Goal: Task Accomplishment & Management: Complete application form

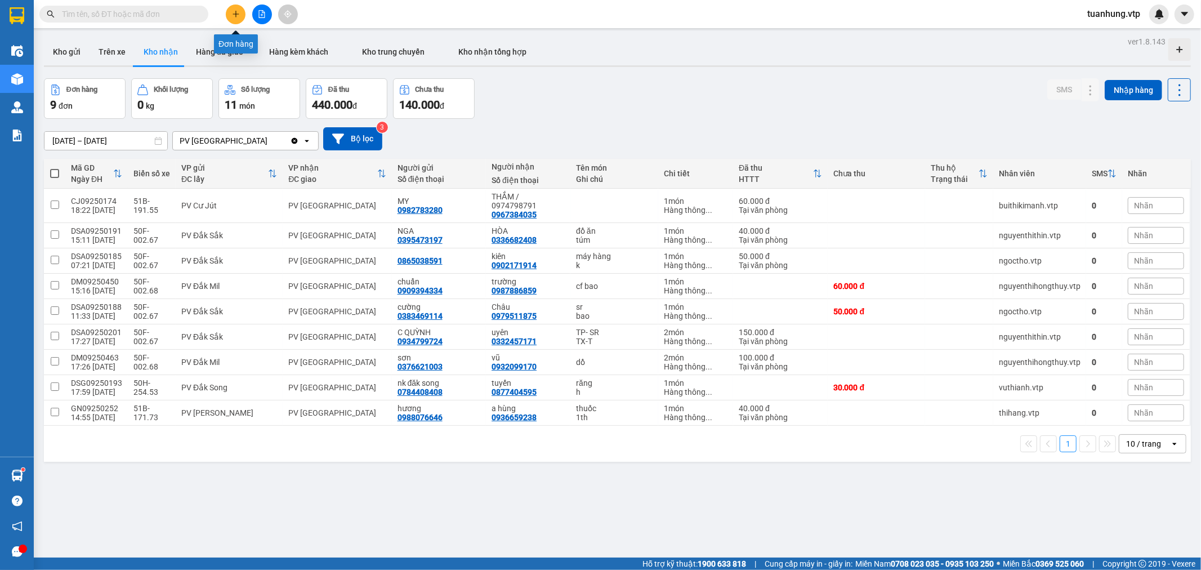
click at [235, 11] on icon "plus" at bounding box center [236, 14] width 8 height 8
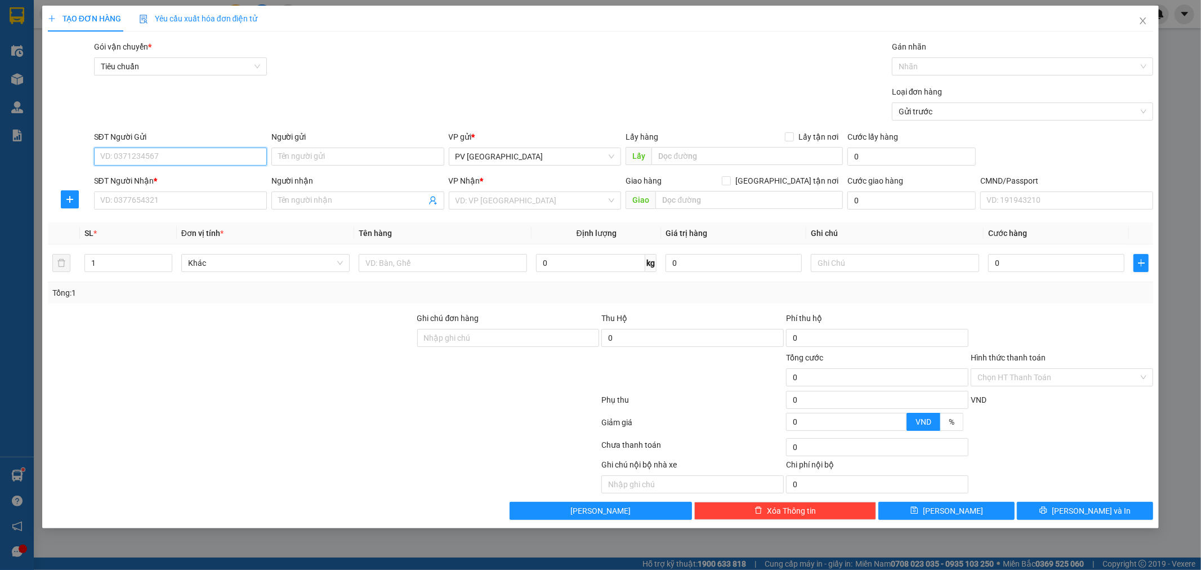
click at [229, 152] on input "SĐT Người Gửi" at bounding box center [180, 157] width 173 height 18
type input "0782545646"
click at [193, 173] on div "0782545646 - hoàng anh" at bounding box center [180, 179] width 159 height 12
type input "hoàng anh"
type input "0983599955"
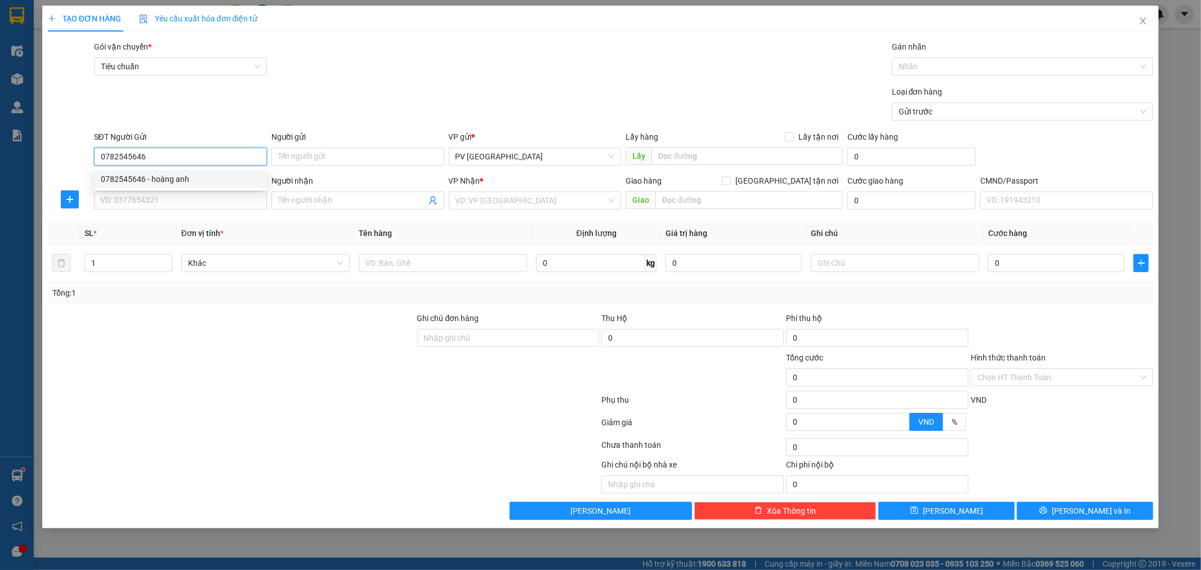
type input "thủy"
checkbox input "true"
type input "GTN ( đã gồm VAT"
type input "60.000"
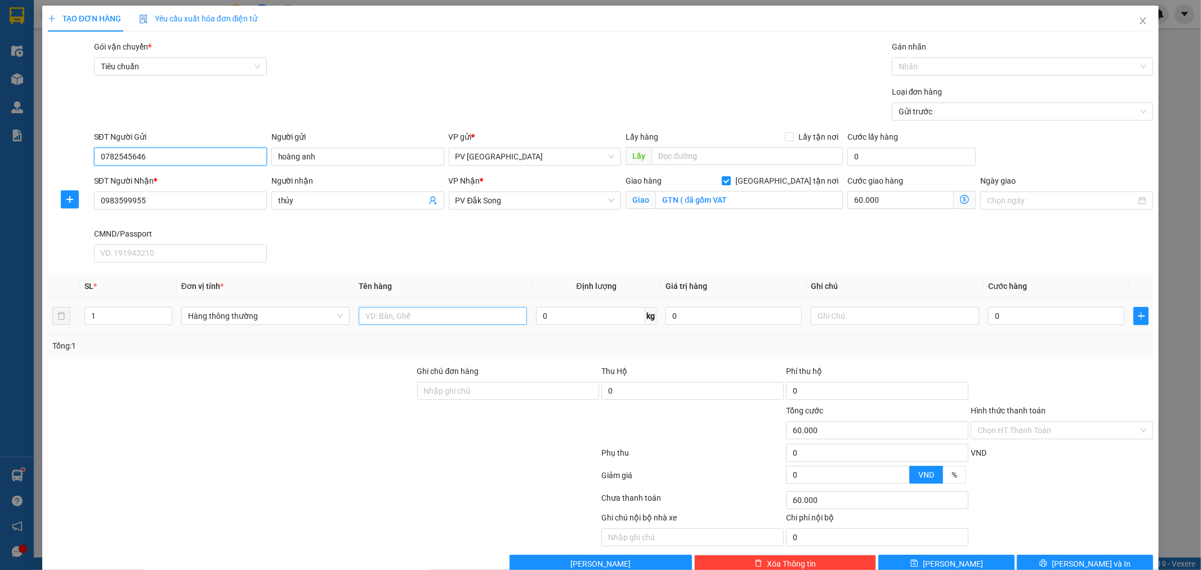
type input "0782545646"
click at [372, 317] on input "text" at bounding box center [443, 316] width 168 height 18
type input "khoa"
drag, startPoint x: 155, startPoint y: 198, endPoint x: 72, endPoint y: 229, distance: 88.7
click at [70, 229] on div "SĐT Người Nhận * 0983599955 Người nhận thủy VP Nhận * PV Đắk Song Giao hàng Gia…" at bounding box center [601, 221] width 1108 height 92
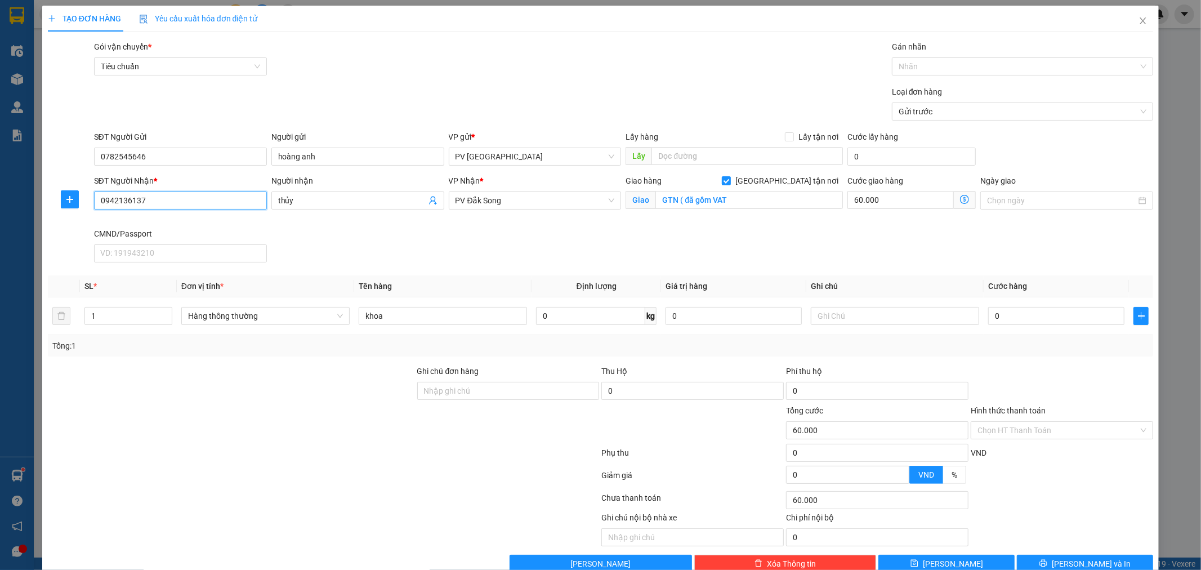
type input "0942136137"
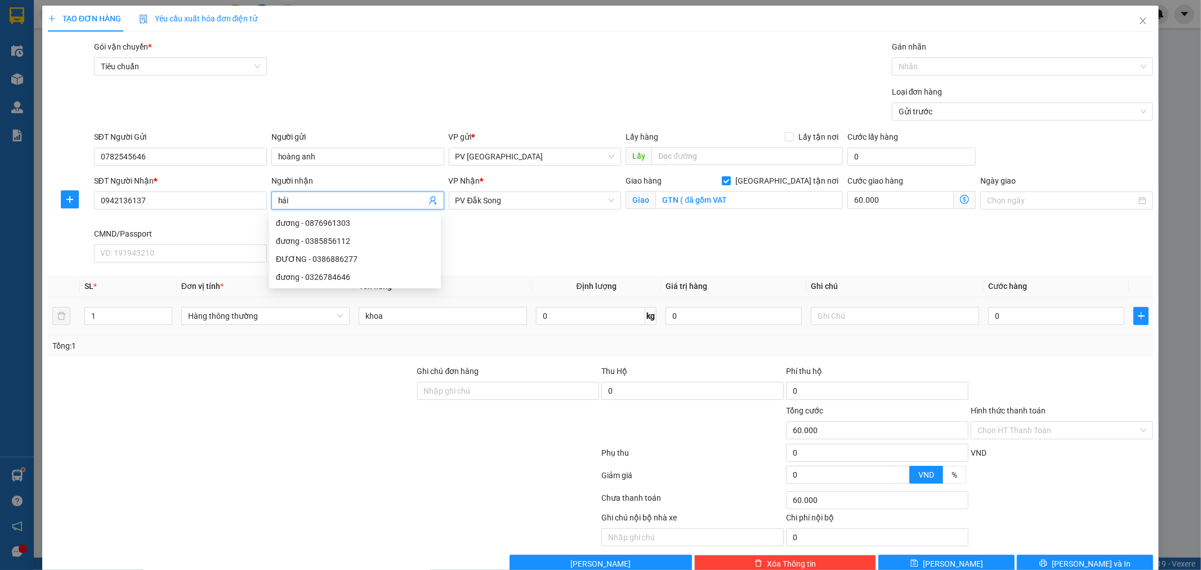
type input "hải"
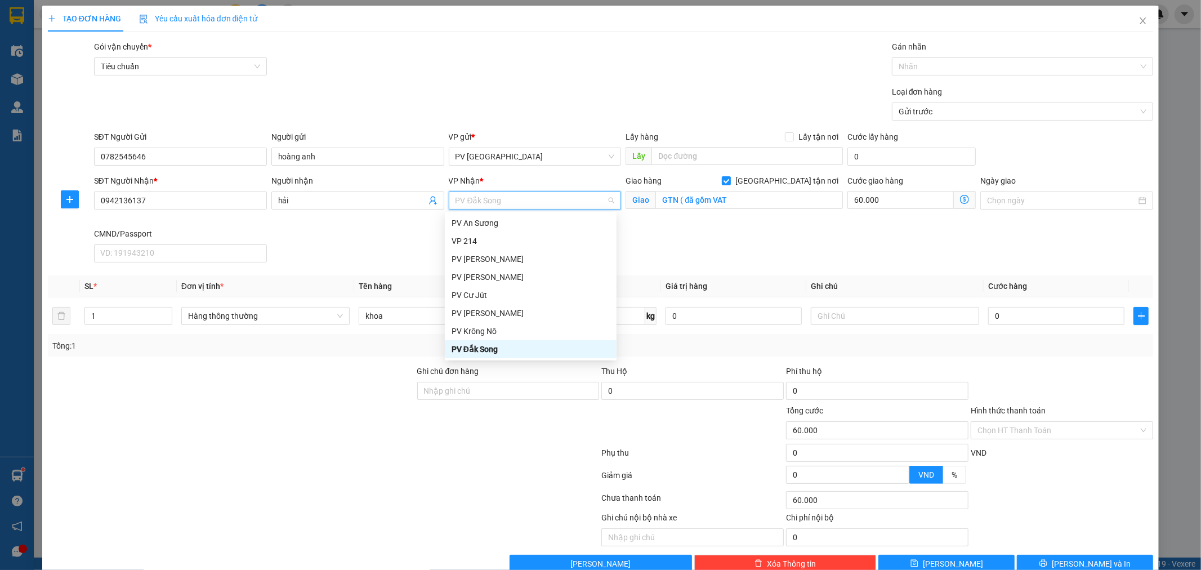
click at [493, 348] on div "PV Đắk Song" at bounding box center [531, 349] width 158 height 12
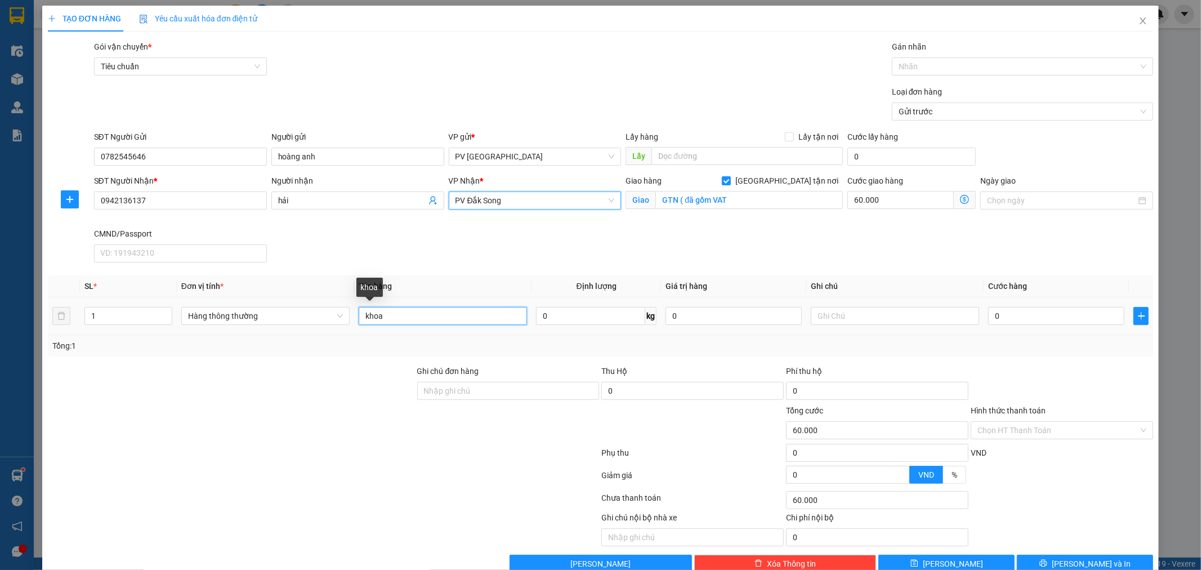
click at [410, 316] on input "khoa" at bounding box center [443, 316] width 168 height 18
type input "k"
click at [365, 318] on input "ctyt" at bounding box center [443, 316] width 168 height 18
type input "vtyt"
type input "h"
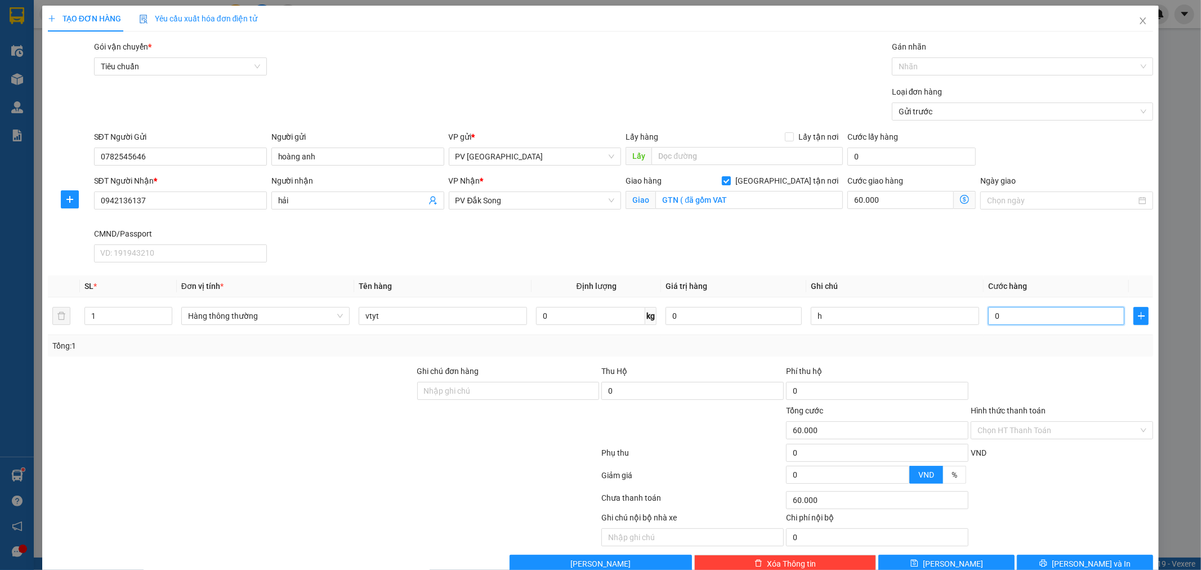
type input "3"
type input "60.003"
type input "30"
type input "60.030"
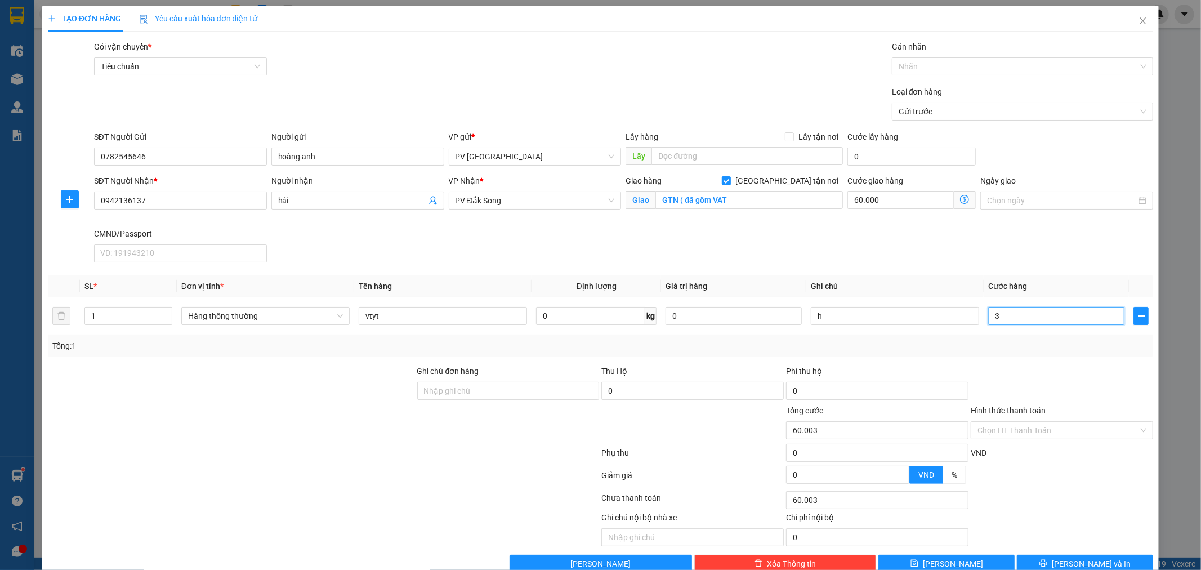
type input "60.030"
type input "300"
type input "60.300"
type input "3.000"
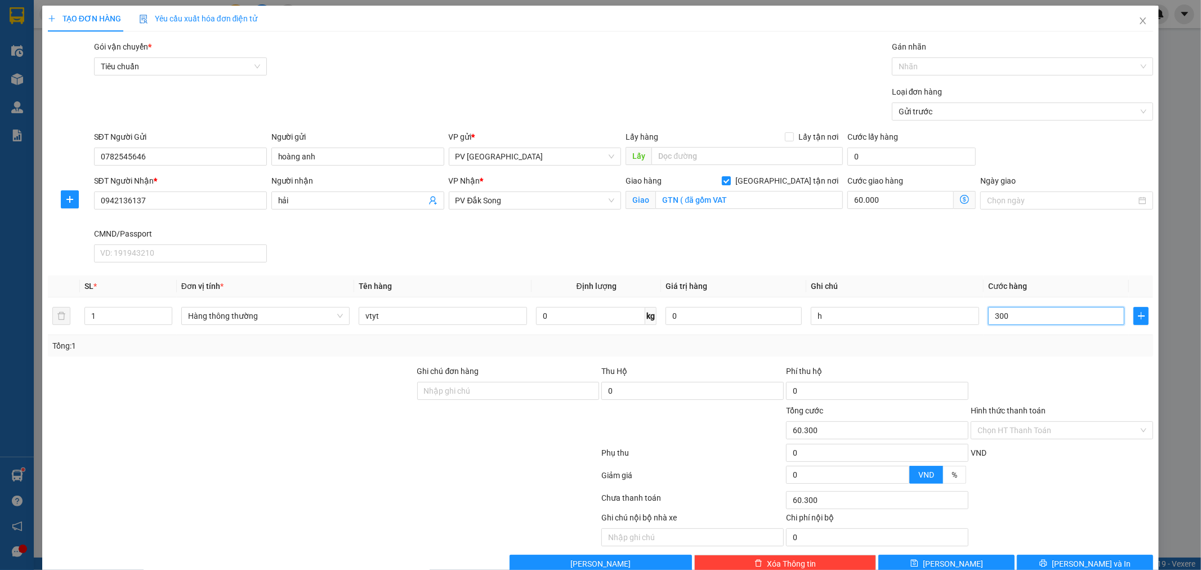
type input "63.000"
type input "30.000"
type input "90.000"
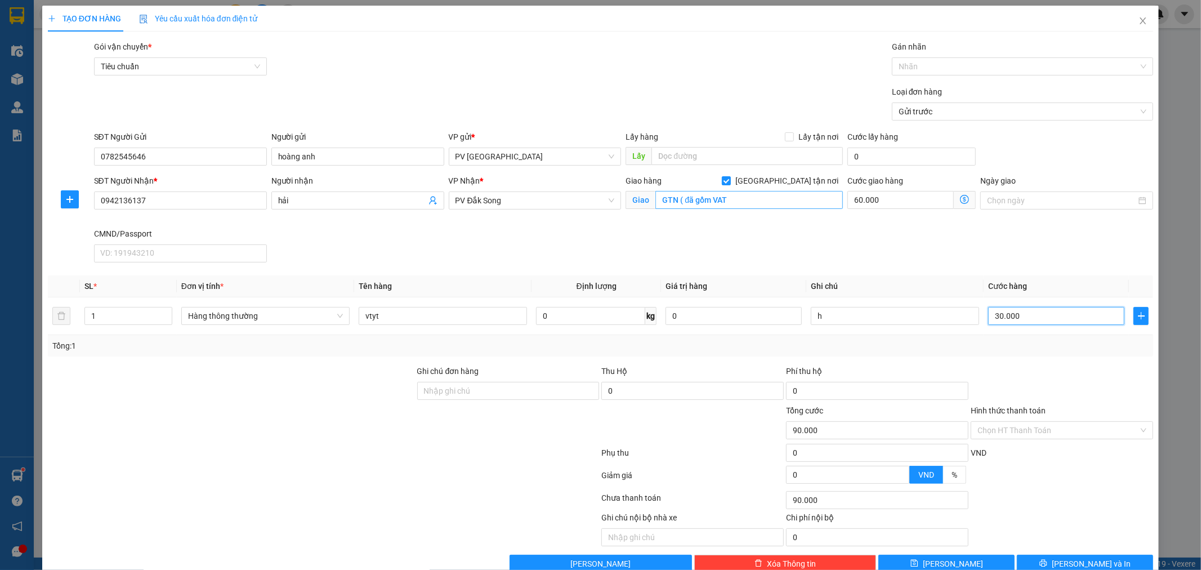
type input "30.000"
click at [739, 194] on input "GTN ( đã gồm VAT" at bounding box center [750, 200] width 188 height 18
click at [757, 203] on input "GTN ( đã gồm VAT" at bounding box center [750, 200] width 188 height 18
type input "GTN ( đã gồm VAT ( hn"
click at [993, 318] on input "30.000" at bounding box center [1056, 316] width 136 height 18
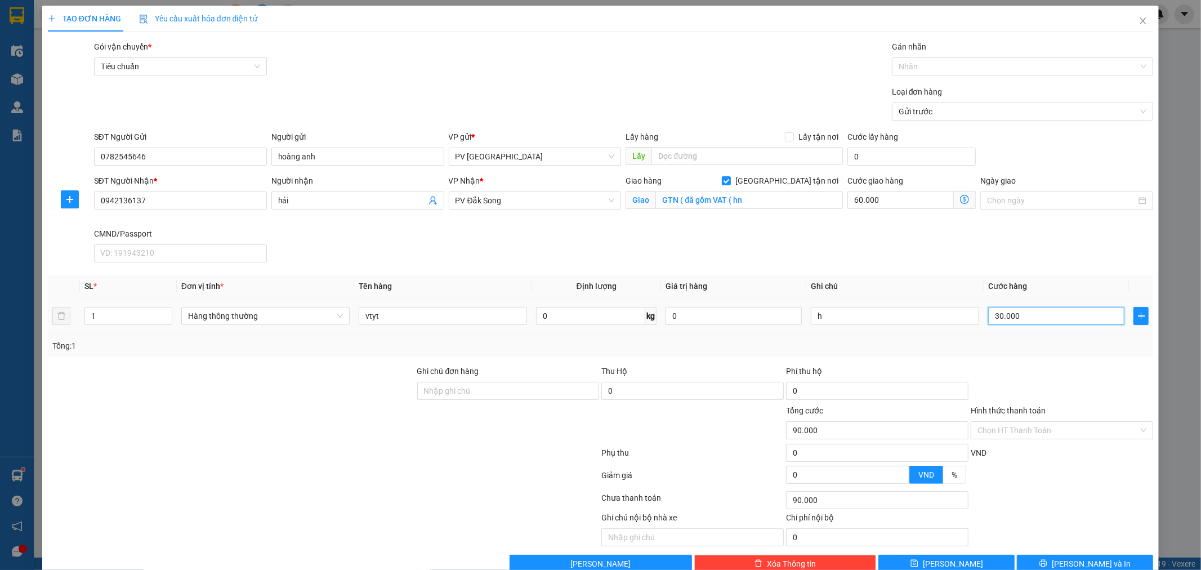
click at [993, 318] on input "30.000" at bounding box center [1056, 316] width 136 height 18
type input "0.000"
type input "60.000"
type input "40.000"
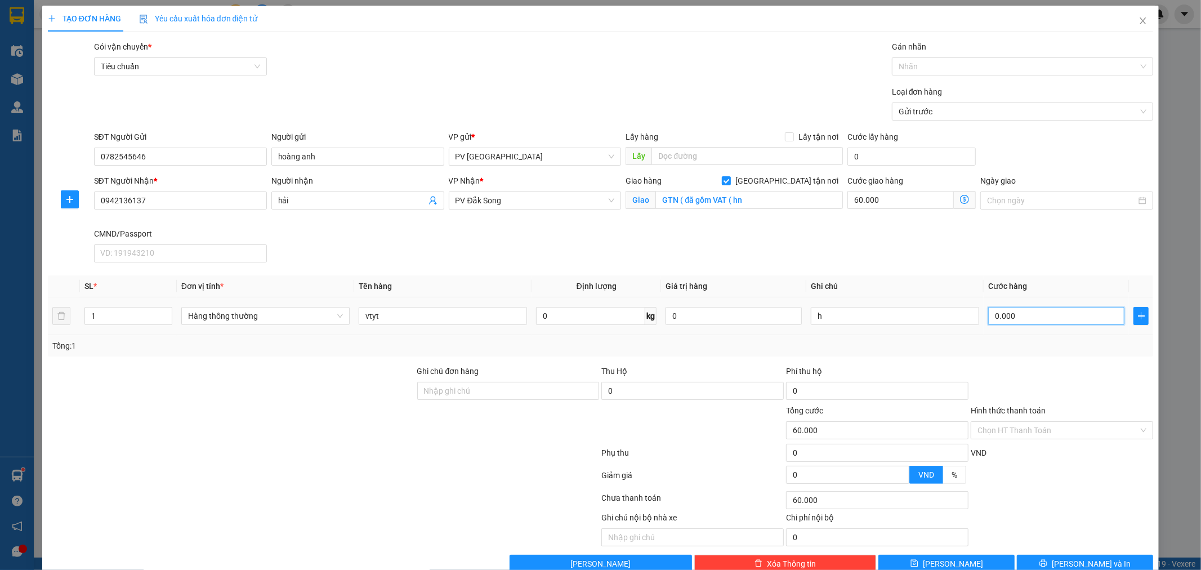
type input "100.000"
click at [1135, 430] on div "Chọn HT Thanh Toán" at bounding box center [1062, 430] width 182 height 18
type input "40.000"
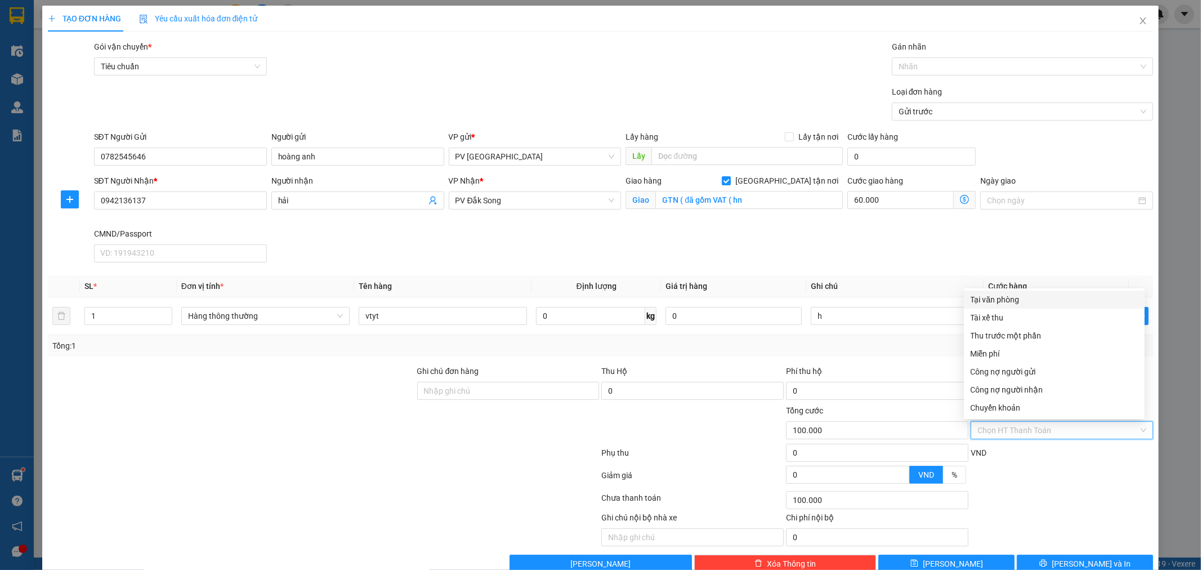
click at [1050, 299] on div "Tại văn phòng" at bounding box center [1054, 299] width 167 height 12
type input "0"
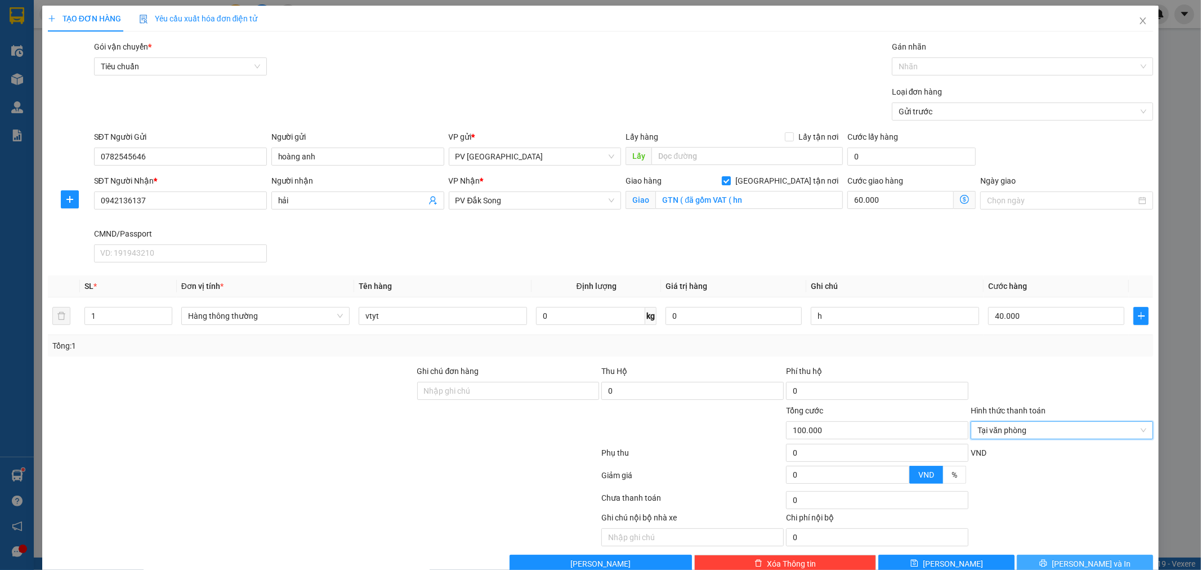
click at [1080, 565] on span "[PERSON_NAME] và In" at bounding box center [1091, 564] width 79 height 12
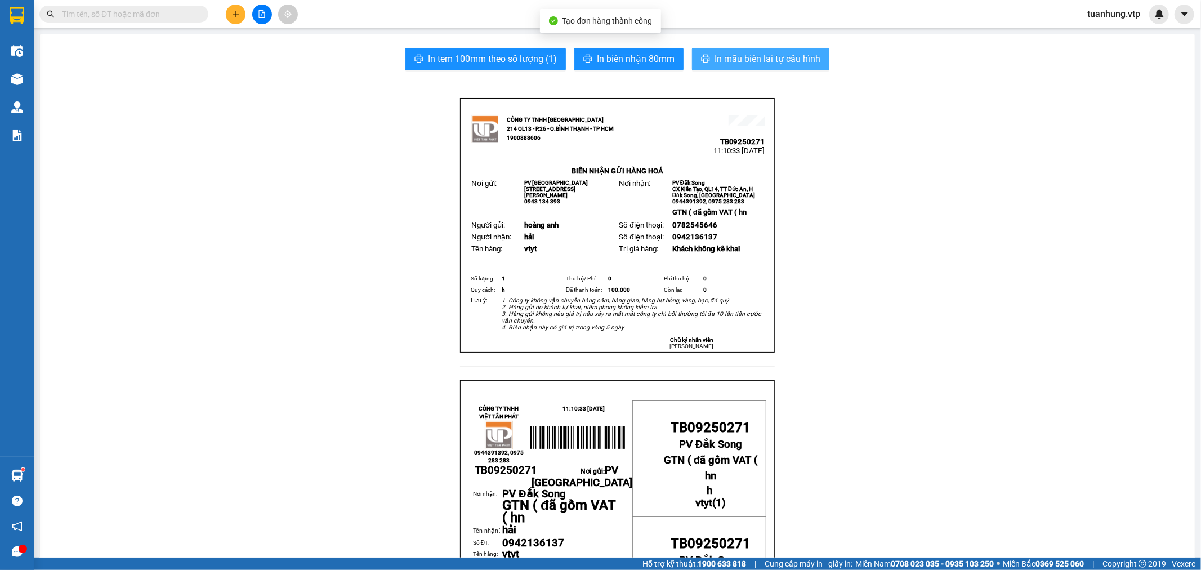
click at [770, 60] on span "In mẫu biên lai tự cấu hình" at bounding box center [768, 59] width 106 height 14
click at [234, 14] on icon "plus" at bounding box center [236, 14] width 6 height 1
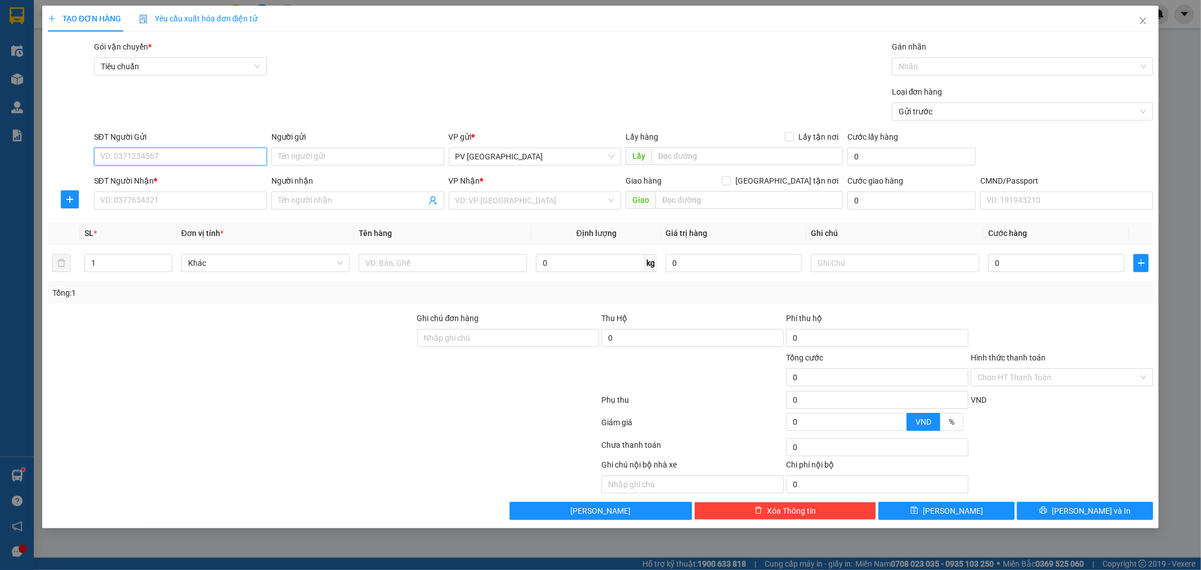
click at [220, 157] on input "SĐT Người Gửi" at bounding box center [180, 157] width 173 height 18
type input "0918092271"
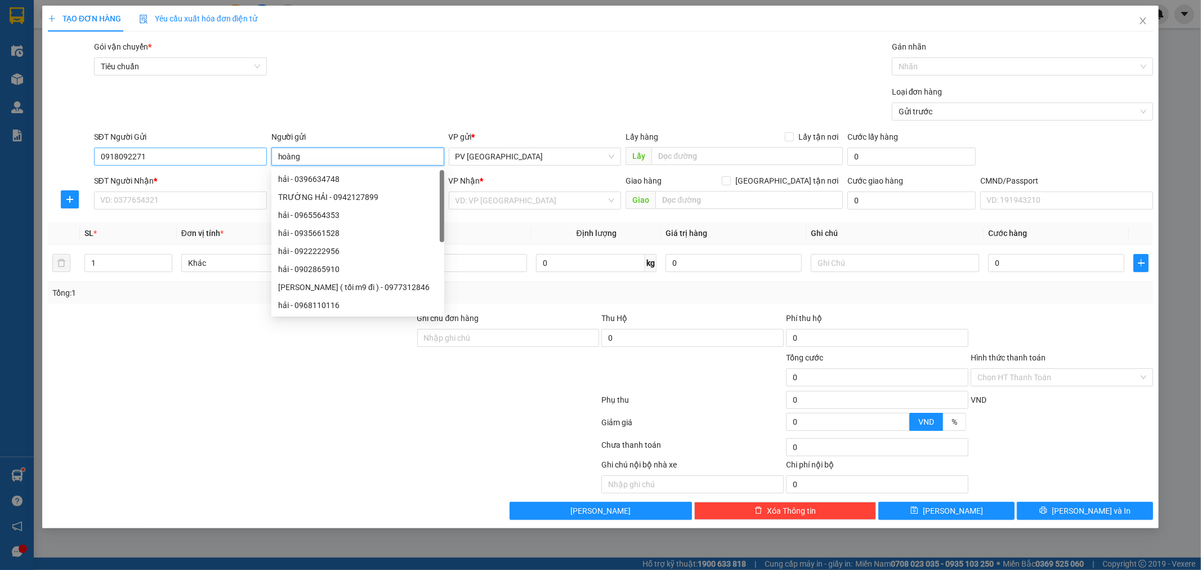
type input "hoàng"
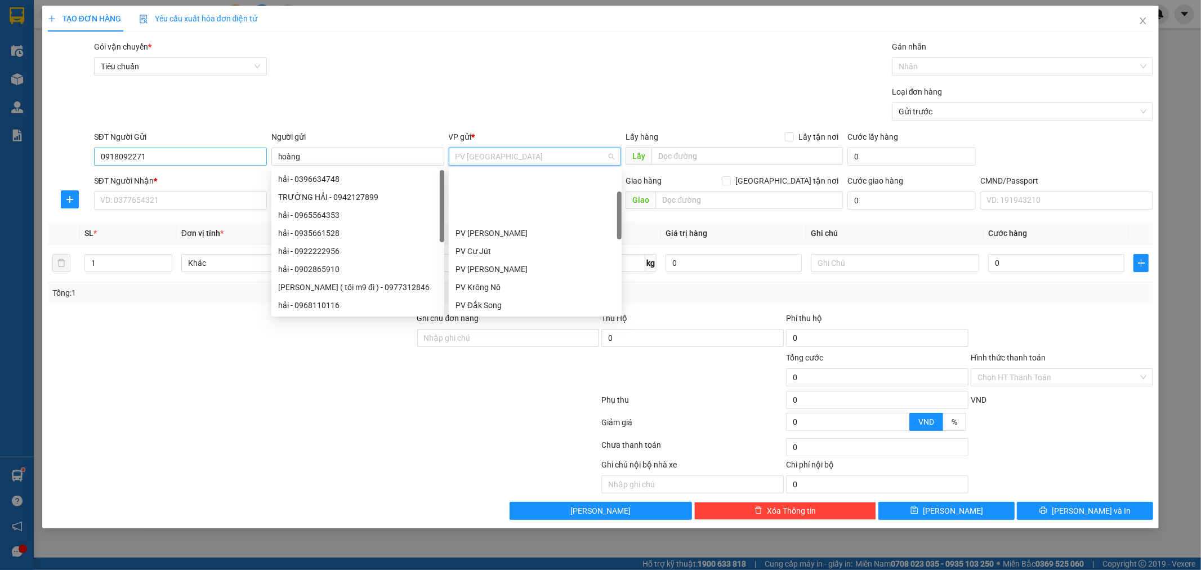
scroll to position [72, 0]
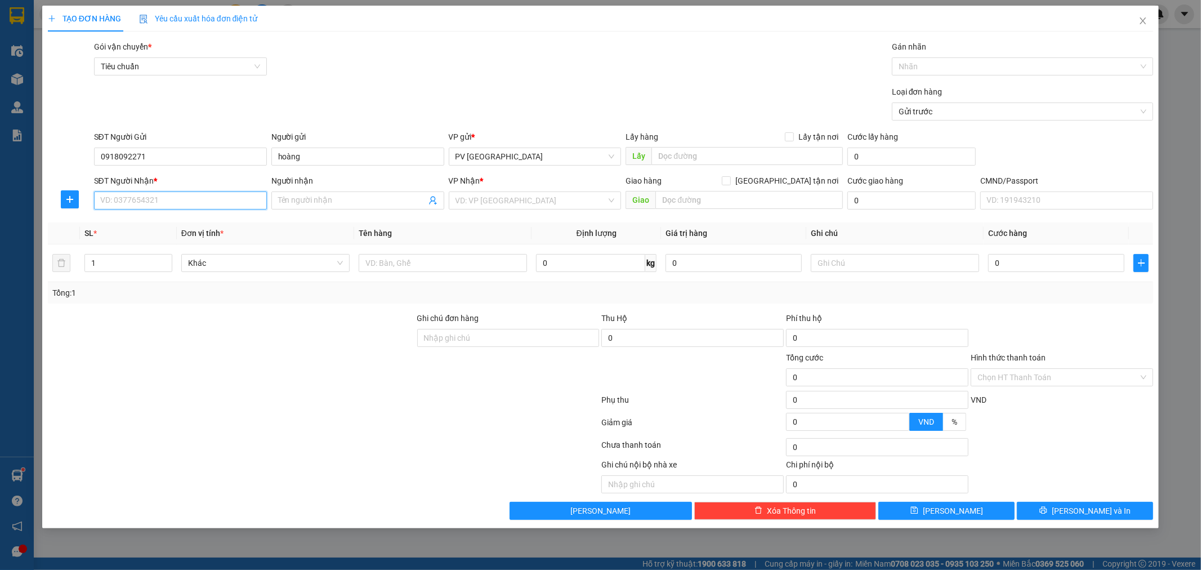
click at [220, 200] on input "SĐT Người Nhận *" at bounding box center [180, 200] width 173 height 18
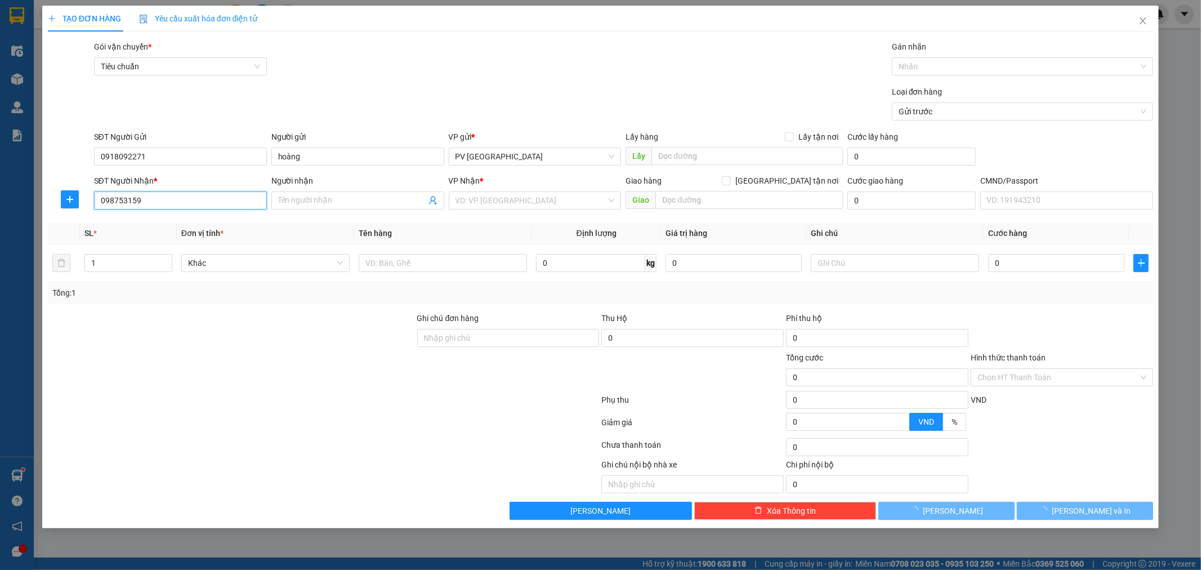
type input "0987531599"
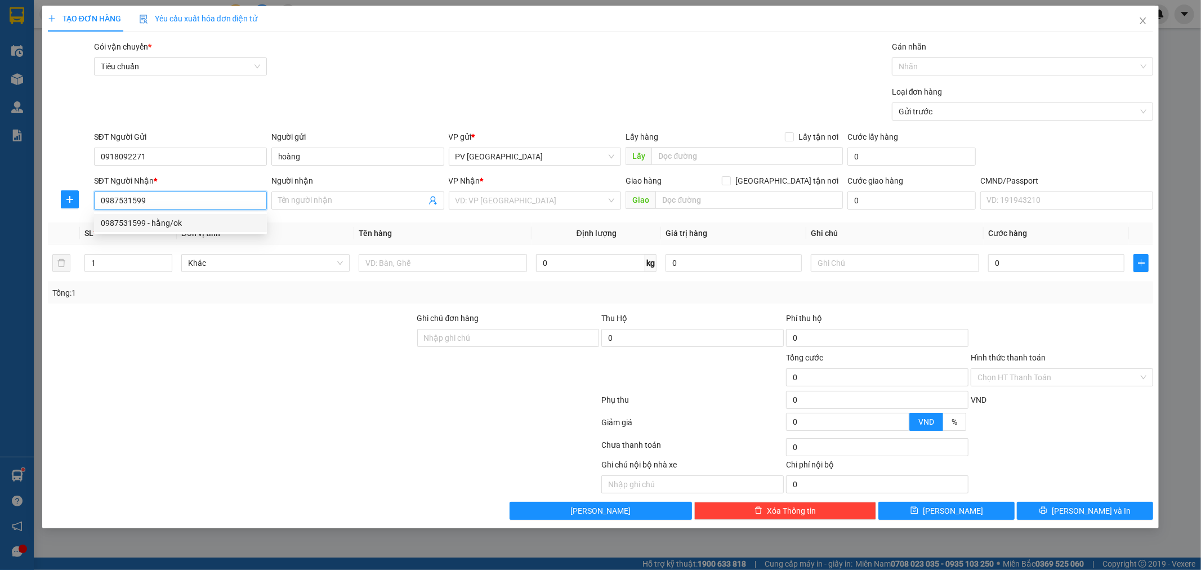
click at [198, 220] on div "0987531599 - hằng/ok" at bounding box center [180, 223] width 159 height 12
type input "hằng/ok"
type input "0987531599"
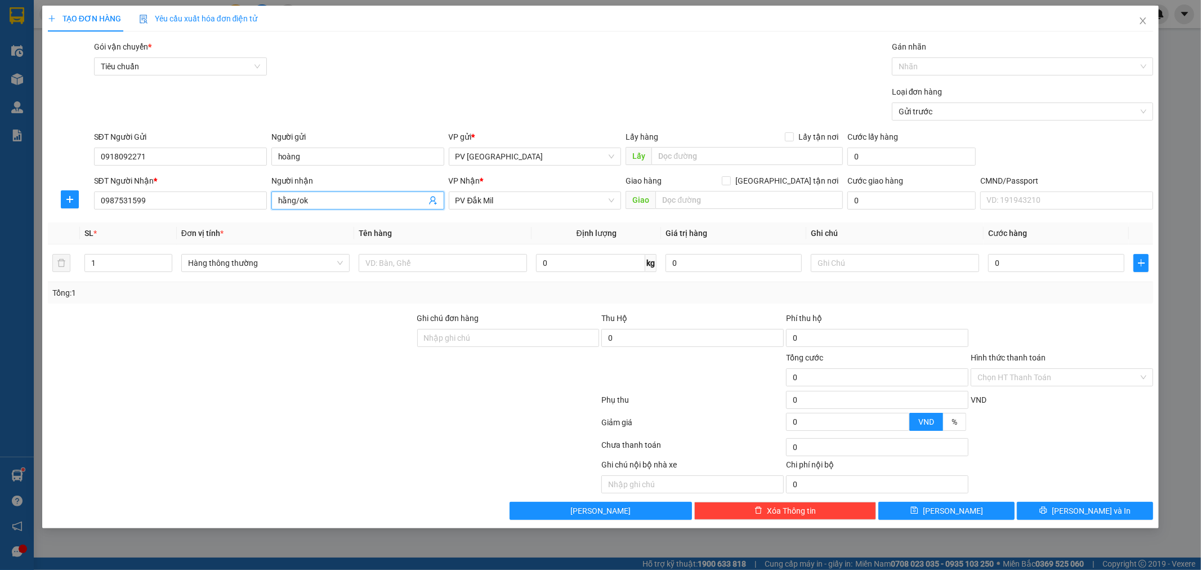
click at [321, 199] on input "hằng/ok" at bounding box center [352, 200] width 148 height 12
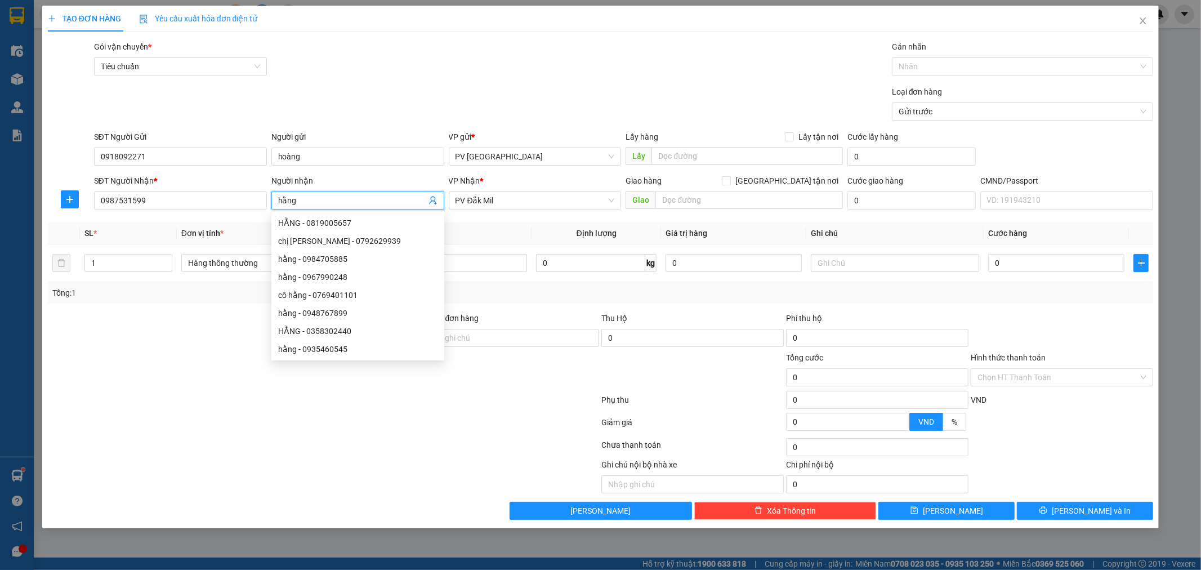
type input "hằng"
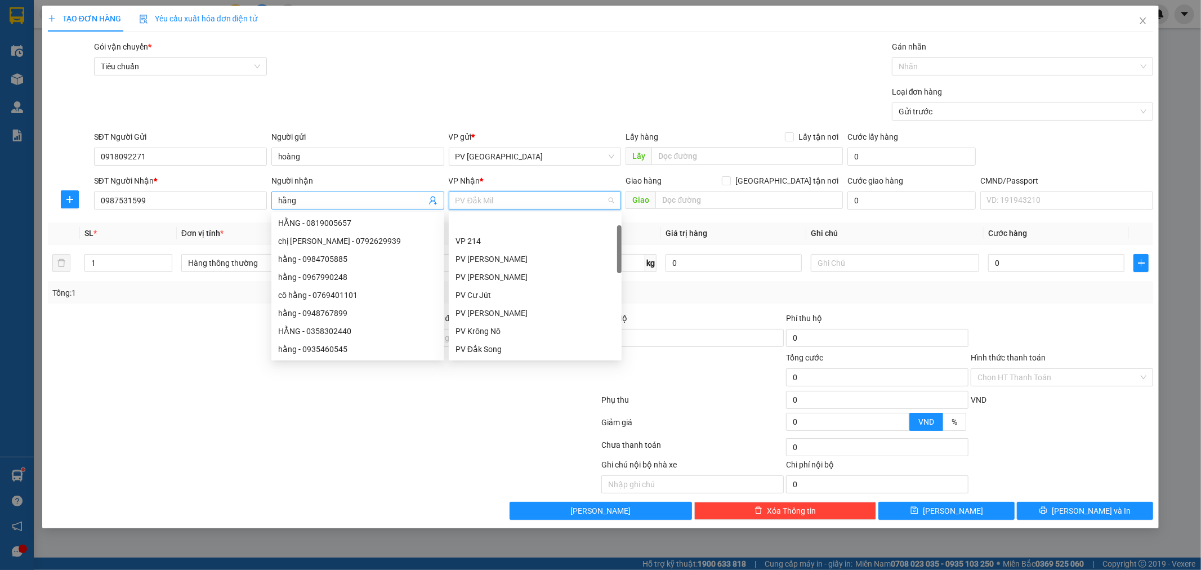
scroll to position [36, 0]
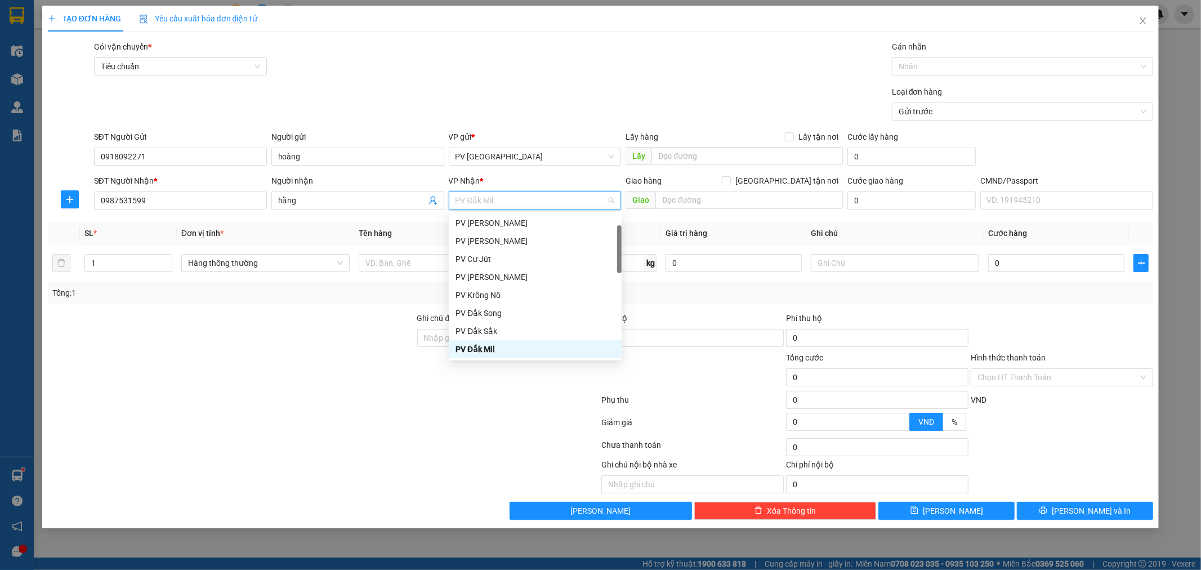
click at [376, 419] on div at bounding box center [324, 424] width 554 height 23
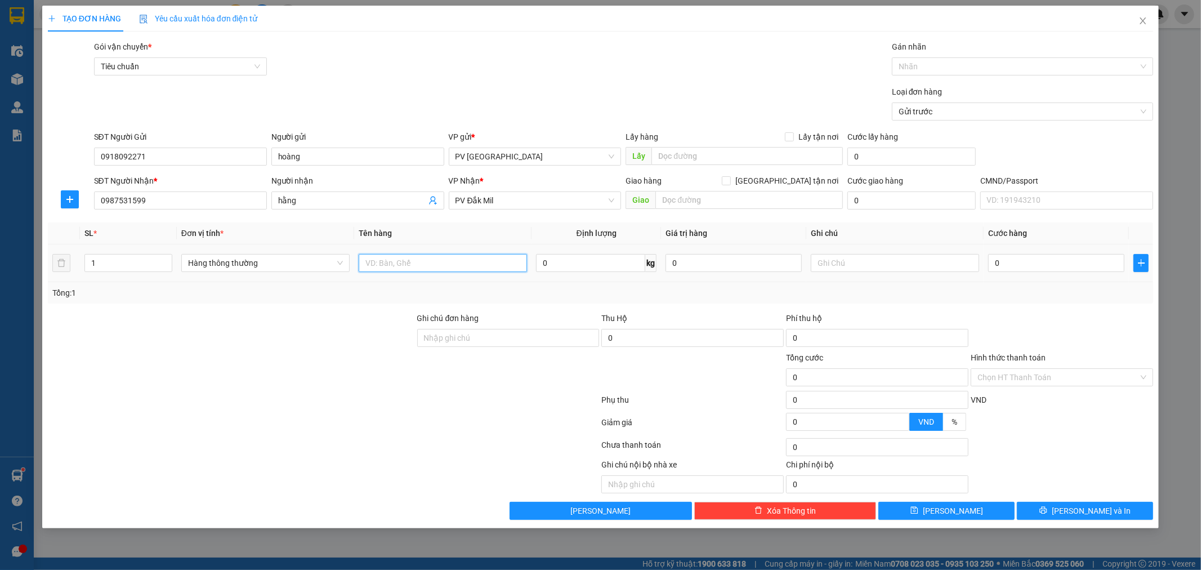
click at [404, 261] on input "text" at bounding box center [443, 263] width 168 height 18
type input "pt"
type input "t"
type input "c"
type input "4"
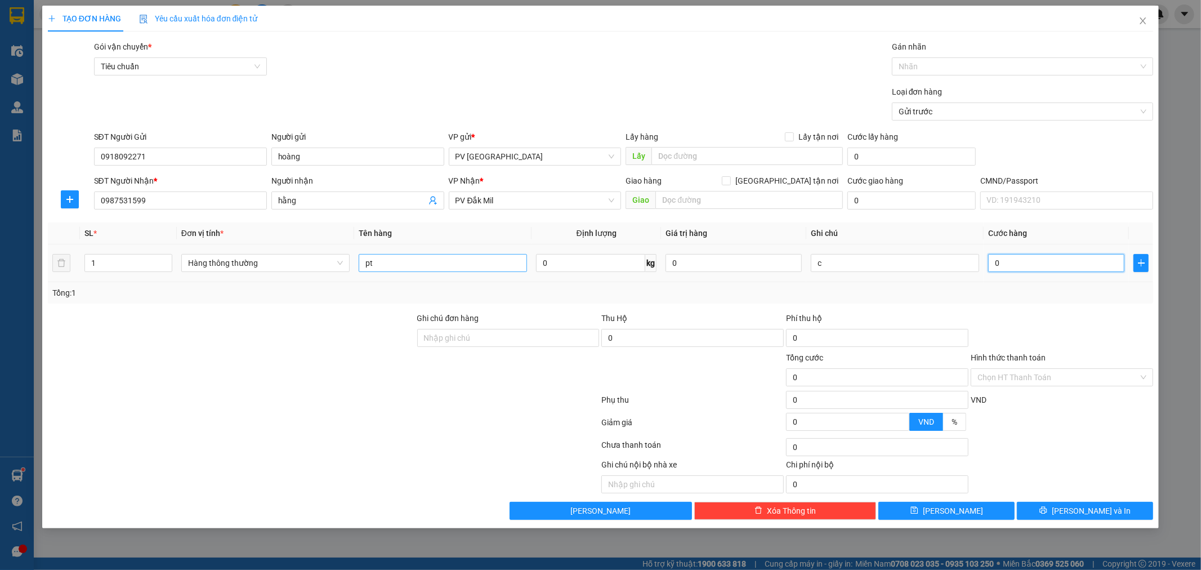
type input "4"
type input "40"
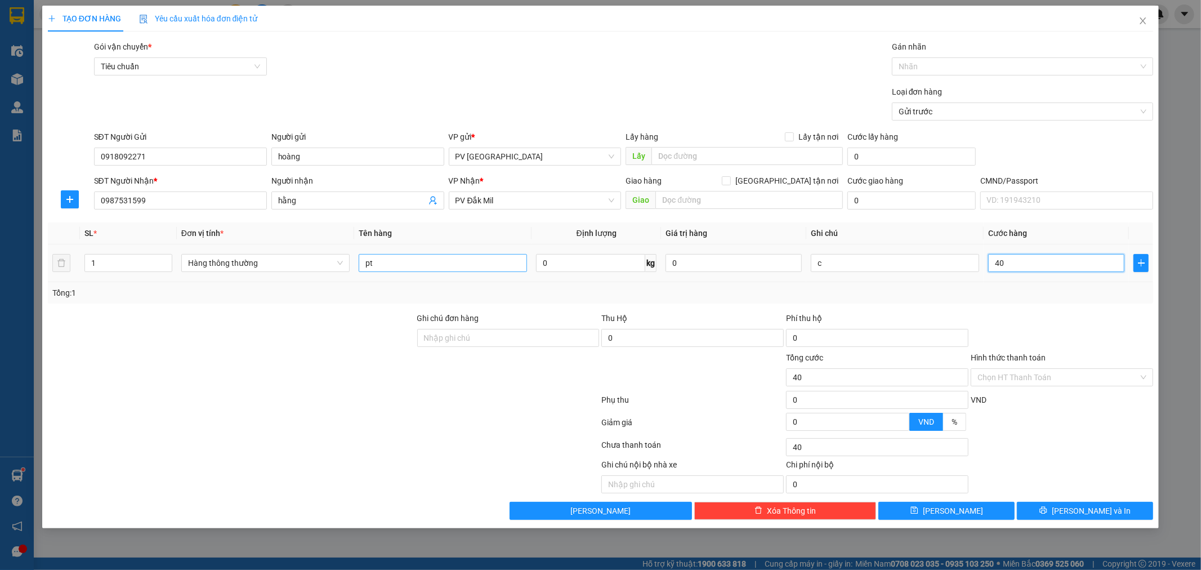
type input "400"
type input "4.000"
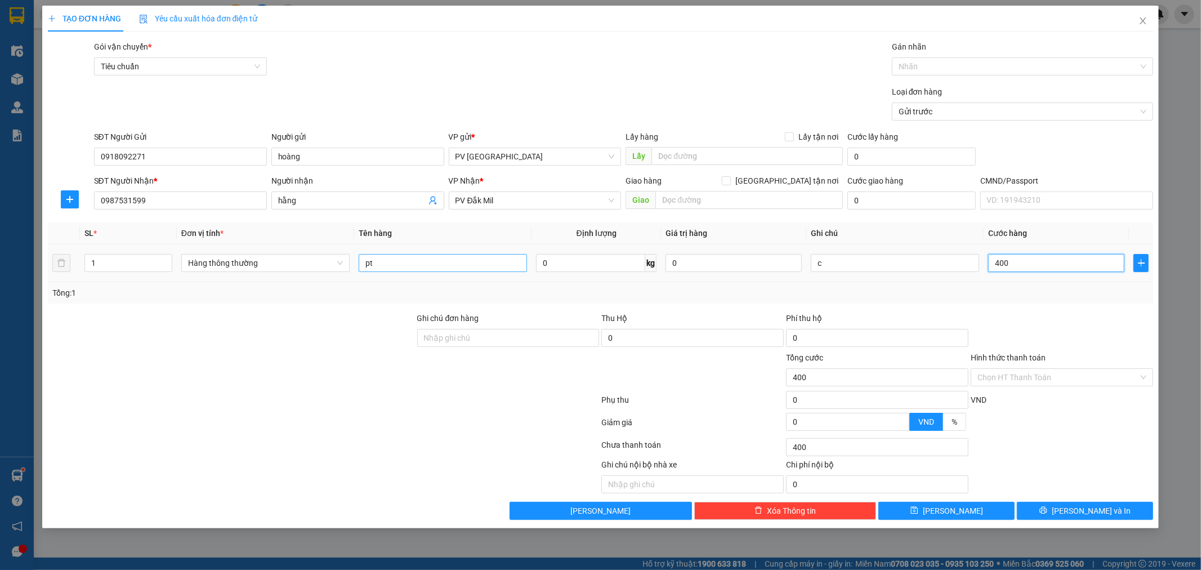
type input "4.000"
type input "40.000"
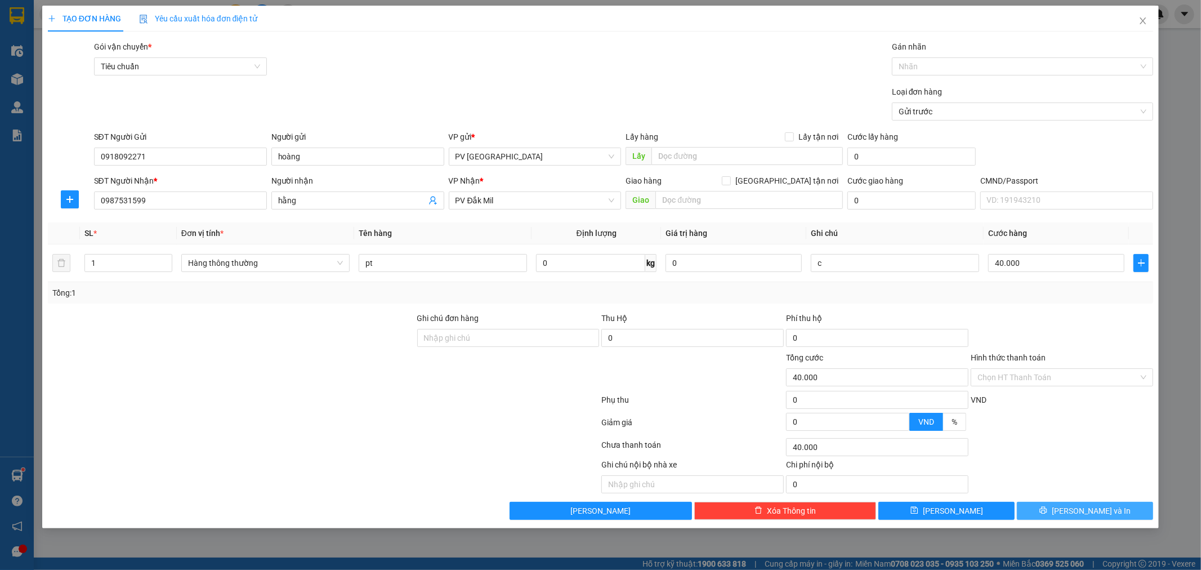
click at [1130, 516] on button "[PERSON_NAME] và In" at bounding box center [1085, 511] width 136 height 18
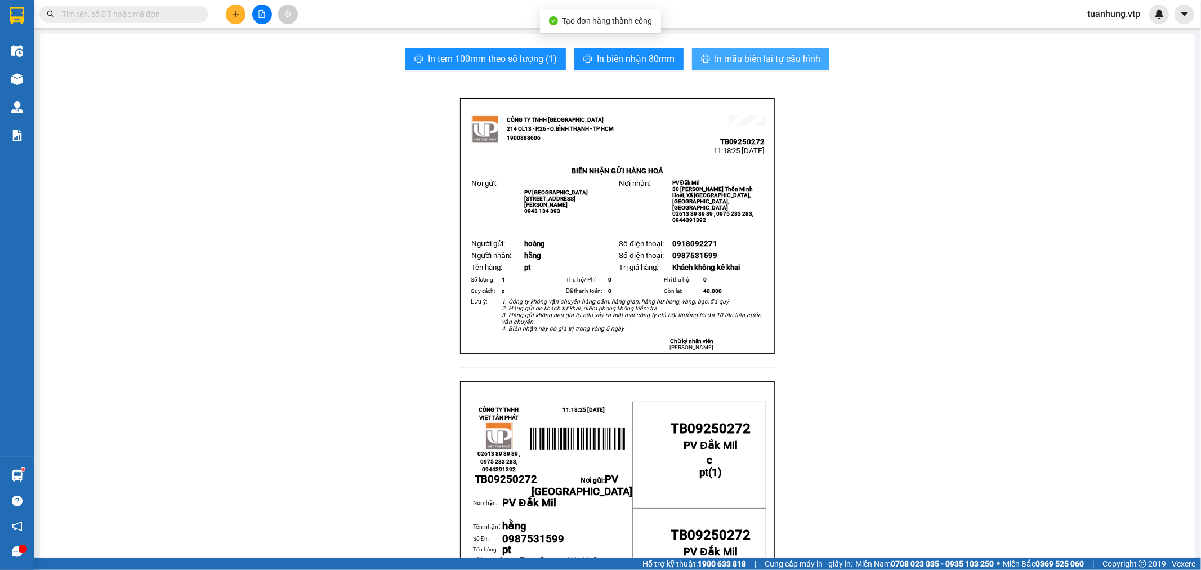
click at [732, 57] on span "In mẫu biên lai tự cấu hình" at bounding box center [768, 59] width 106 height 14
click at [235, 17] on icon "plus" at bounding box center [236, 14] width 8 height 8
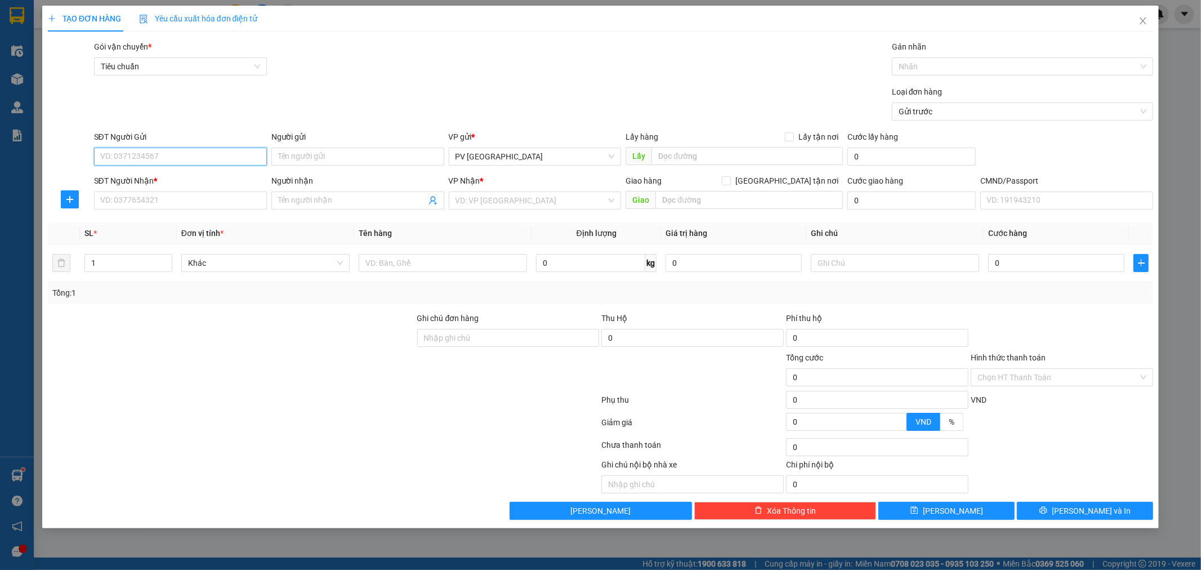
click at [241, 150] on input "SĐT Người Gửi" at bounding box center [180, 157] width 173 height 18
click at [176, 183] on div "0901394699 - ngân" at bounding box center [180, 179] width 159 height 12
type input "0901394699"
type input "ngân"
type input "0919027608"
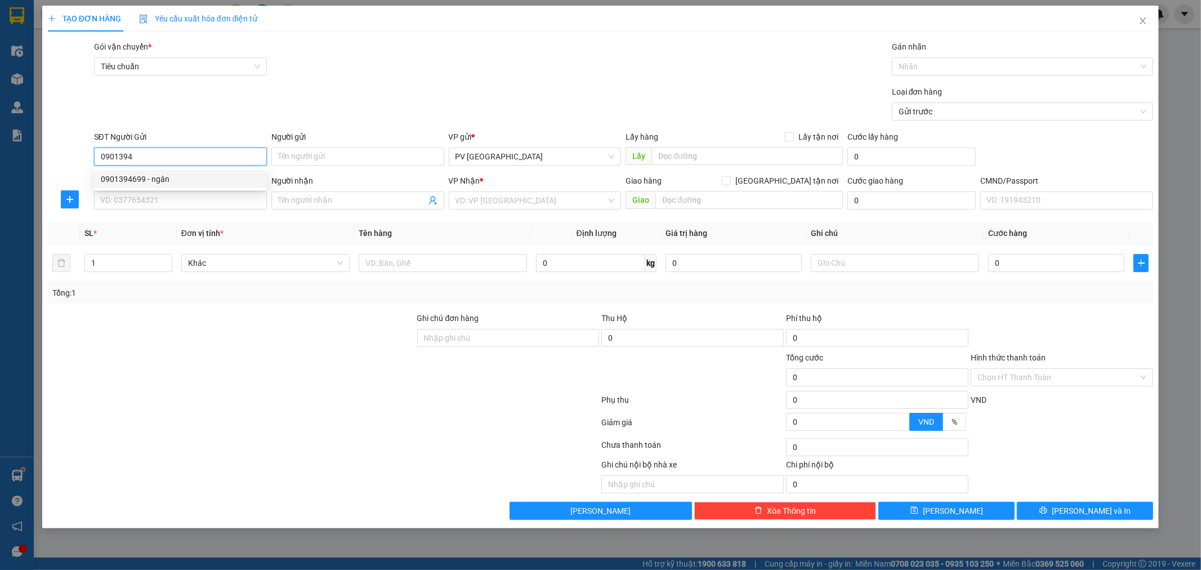
type input "phục"
type input "ko ktb trong"
type input "0901394699"
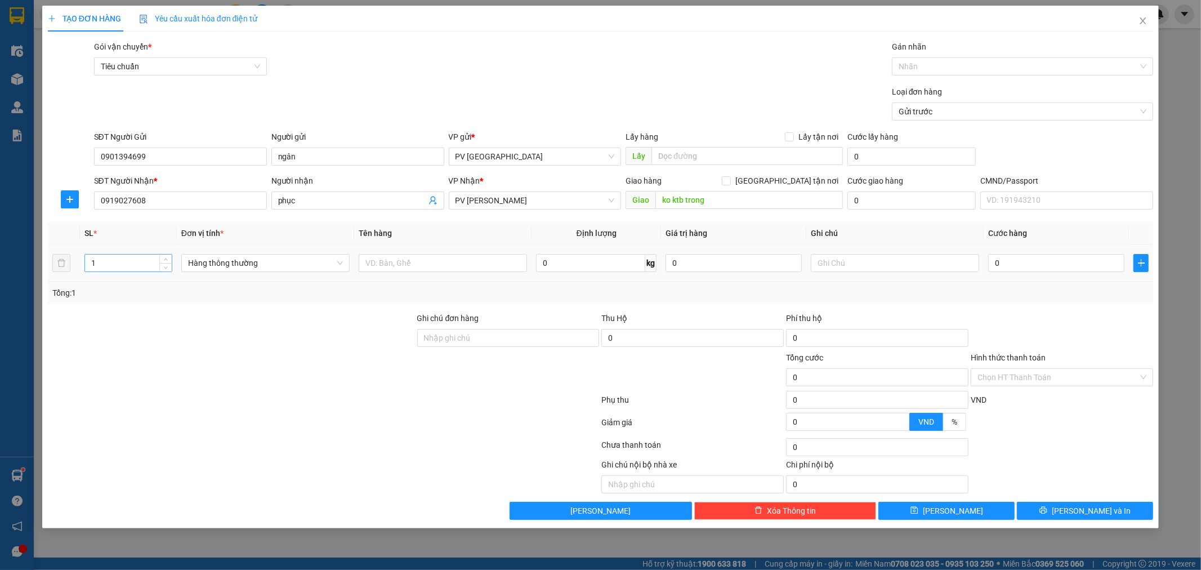
click at [107, 264] on input "1" at bounding box center [128, 263] width 87 height 17
type input "3"
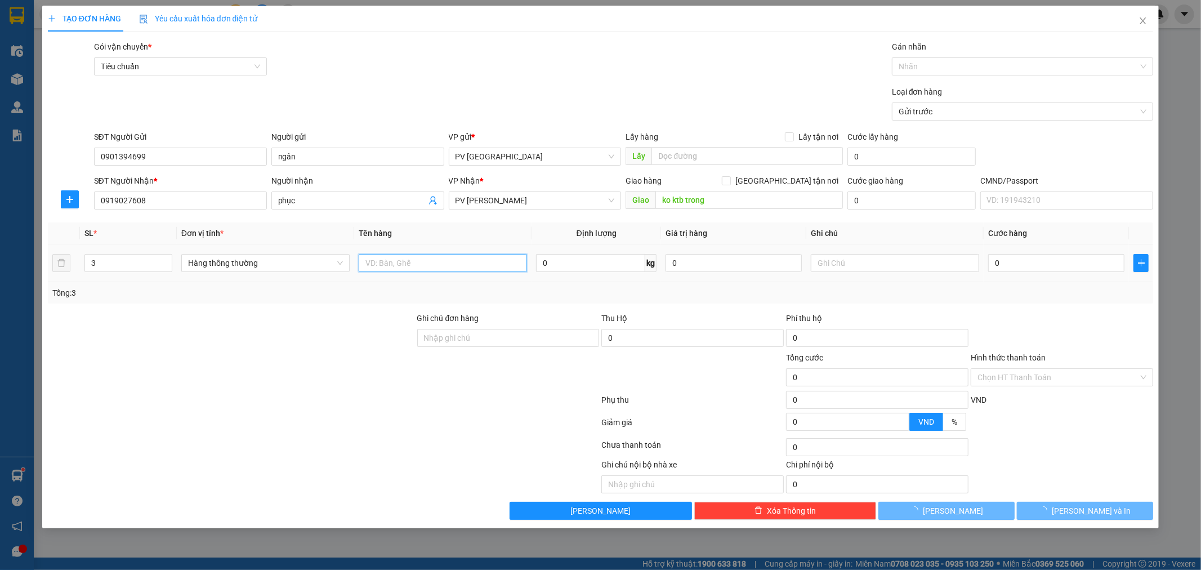
click at [445, 268] on input "text" at bounding box center [443, 263] width 168 height 18
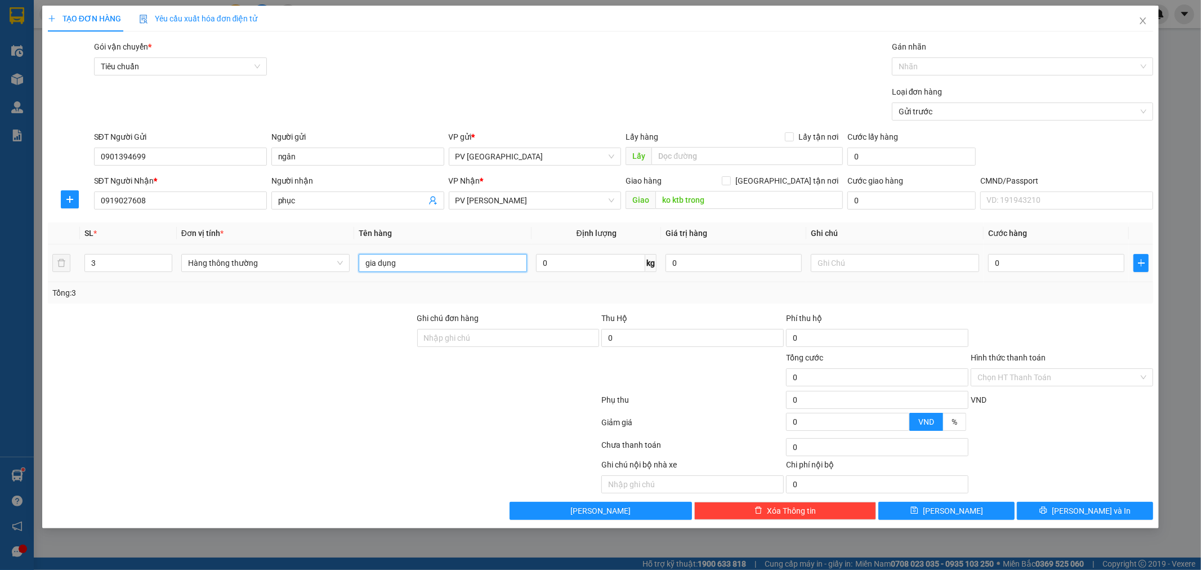
type input "gia dụng"
type input "t"
type input "1"
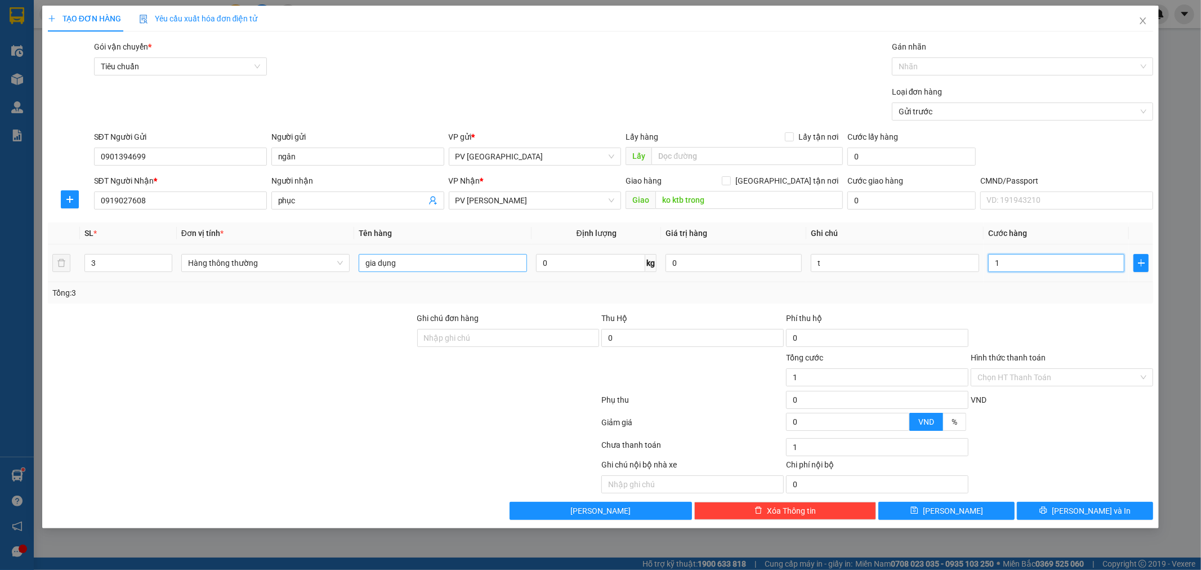
type input "15"
type input "150"
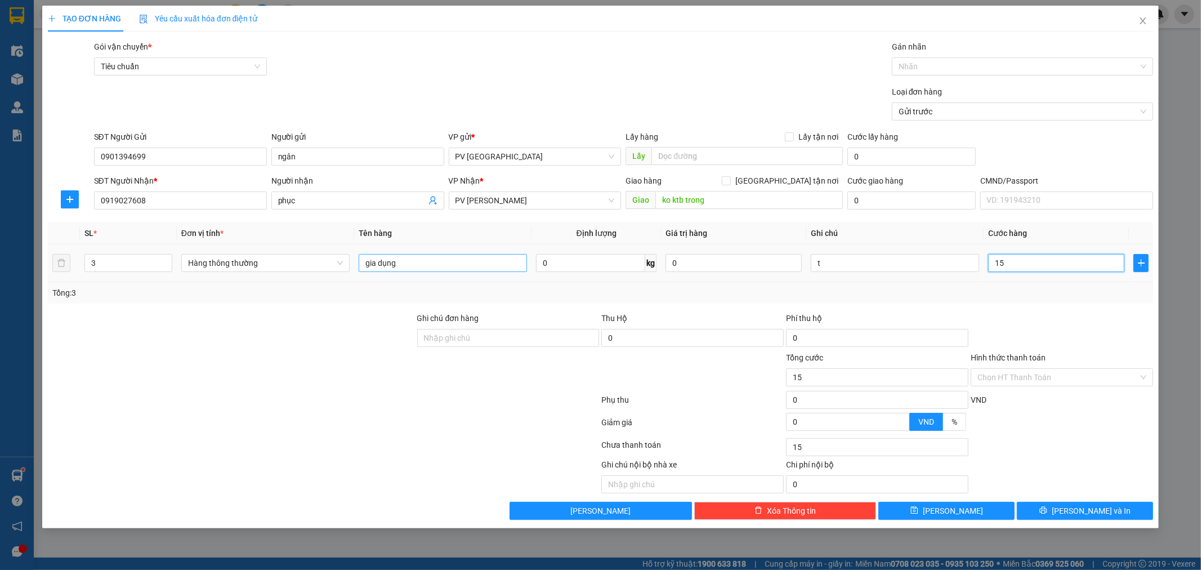
type input "150"
type input "1.500"
type input "15.000"
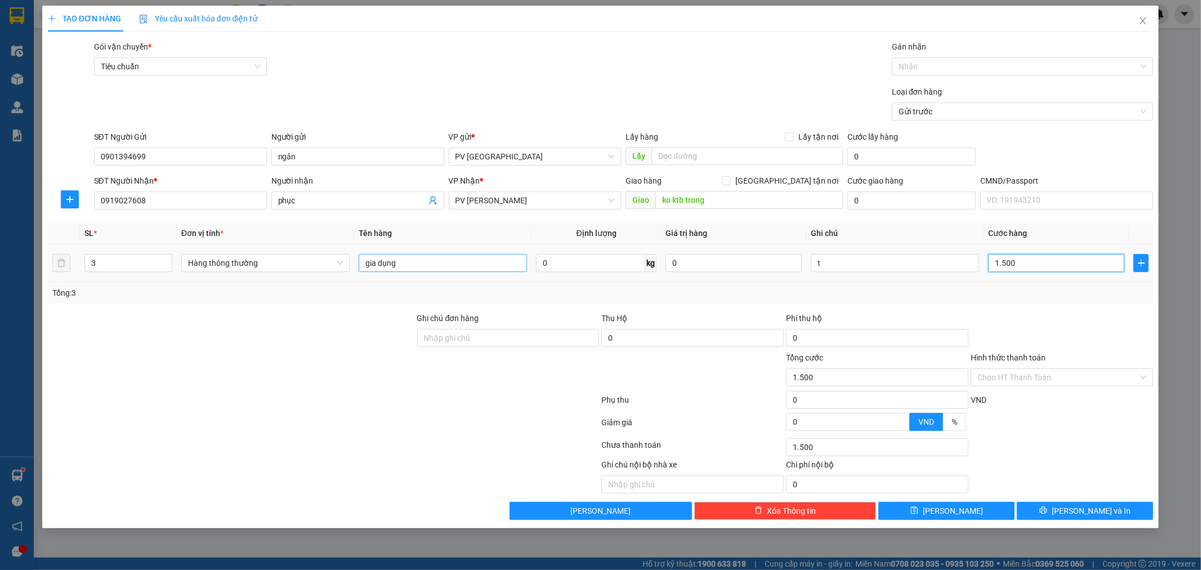
type input "15.000"
type input "150.000"
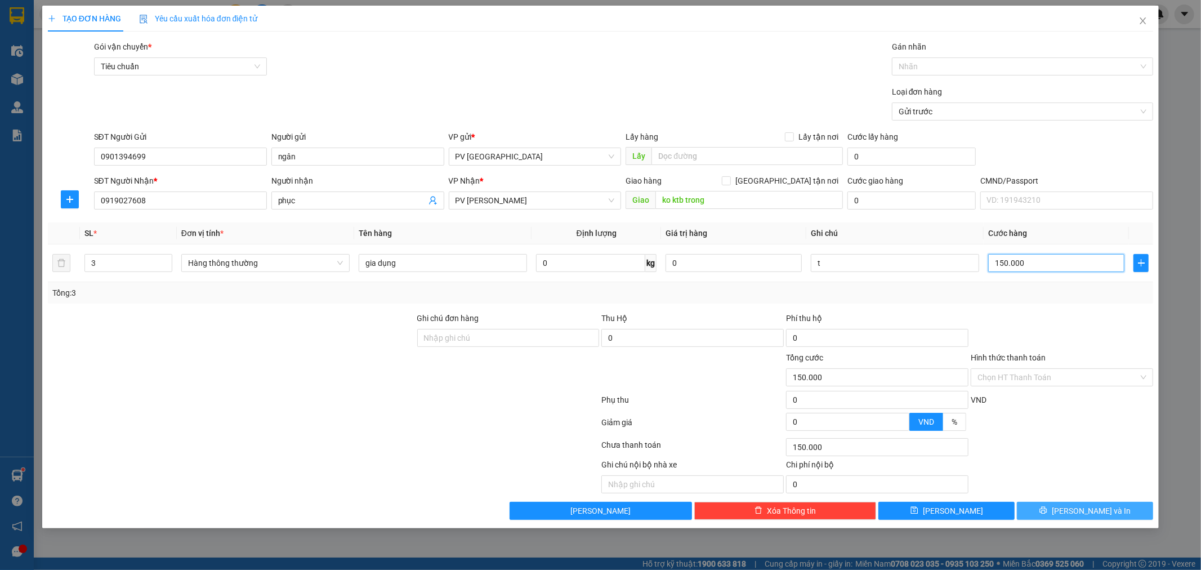
type input "150.000"
click at [1076, 511] on span "[PERSON_NAME] và In" at bounding box center [1091, 511] width 79 height 12
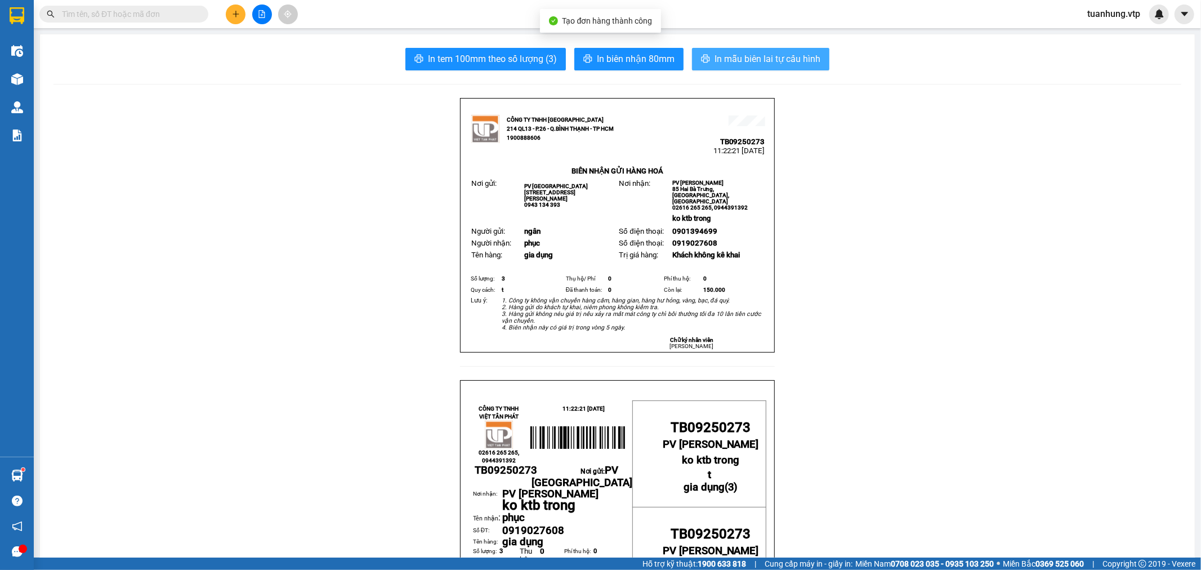
click at [764, 59] on span "In mẫu biên lai tự cấu hình" at bounding box center [768, 59] width 106 height 14
